Goal: Task Accomplishment & Management: Use online tool/utility

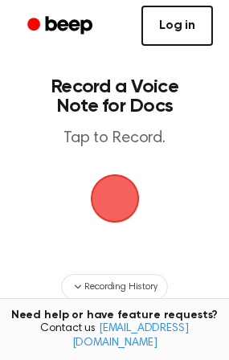
click at [182, 35] on link "Log in" at bounding box center [176, 26] width 71 height 40
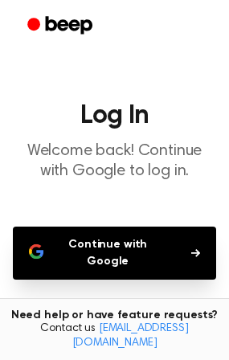
click at [130, 244] on button "Continue with Google" at bounding box center [114, 252] width 203 height 53
click at [196, 248] on icon "button" at bounding box center [195, 253] width 9 height 10
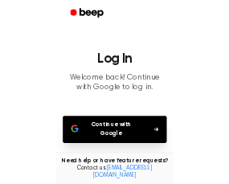
scroll to position [119, 0]
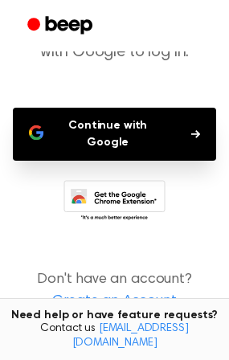
click at [108, 181] on icon at bounding box center [114, 202] width 102 height 44
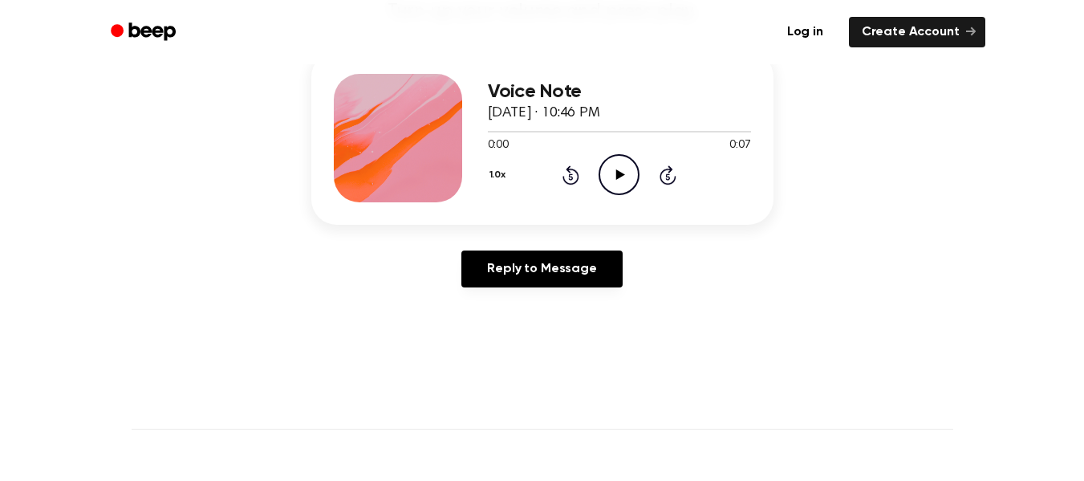
scroll to position [189, 0]
